Goal: Navigation & Orientation: Find specific page/section

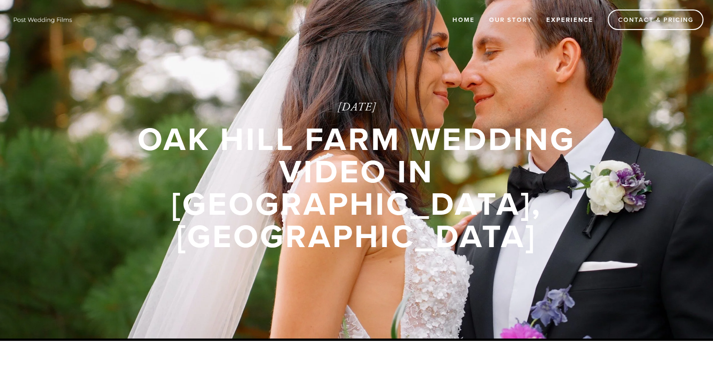
click at [572, 20] on link "Experience" at bounding box center [570, 20] width 60 height 16
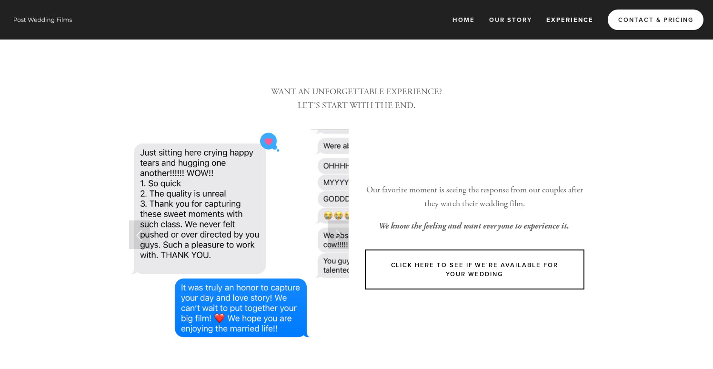
click at [647, 10] on link "Contact & Pricing" at bounding box center [656, 20] width 96 height 20
